Goal: Navigation & Orientation: Go to known website

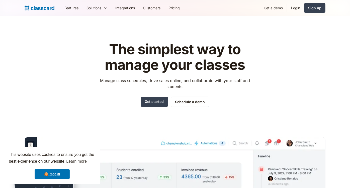
click at [289, 32] on header "The simplest way to manage your classes Manage class schedules, drive sales onl…" at bounding box center [175, 142] width 350 height 253
click at [302, 31] on header "The simplest way to manage your classes Manage class schedules, drive sales onl…" at bounding box center [175, 142] width 350 height 253
click at [295, 10] on link "Login" at bounding box center [295, 7] width 17 height 11
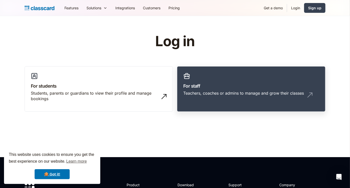
click at [224, 103] on link "For staff Teachers, coaches or admins to manage and grow their classes" at bounding box center [251, 89] width 148 height 46
